Goal: Task Accomplishment & Management: Manage account settings

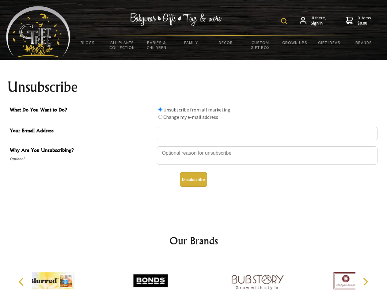
click at [285, 21] on img at bounding box center [284, 21] width 6 height 6
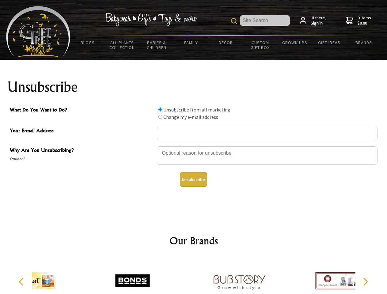
click at [194, 146] on div at bounding box center [267, 156] width 220 height 21
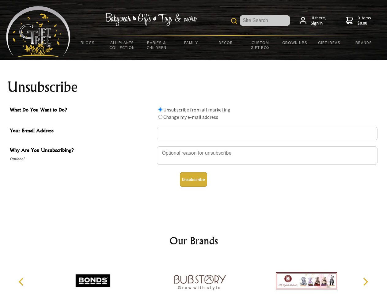
click at [160, 109] on input "What Do You Want to Do?" at bounding box center [160, 109] width 4 height 4
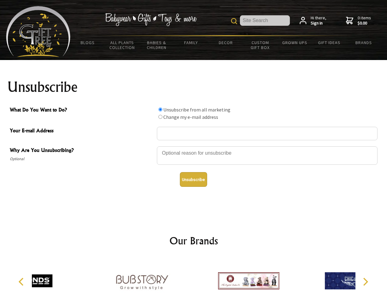
click at [160, 117] on input "What Do You Want to Do?" at bounding box center [160, 117] width 4 height 4
radio input "true"
click at [193, 179] on button "Unsubscribe" at bounding box center [193, 179] width 27 height 15
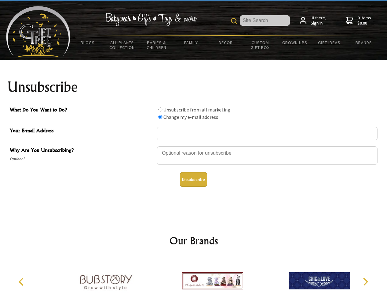
click at [194, 276] on img at bounding box center [212, 281] width 61 height 46
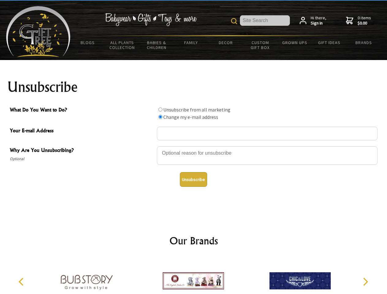
click at [22, 282] on icon "Previous" at bounding box center [22, 282] width 8 height 8
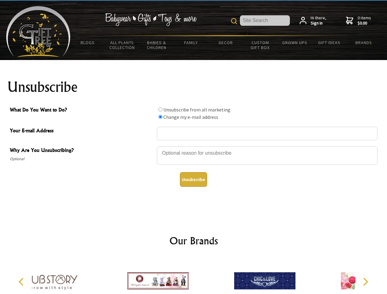
click at [365, 282] on icon "Next" at bounding box center [365, 282] width 8 height 8
